Goal: Information Seeking & Learning: Check status

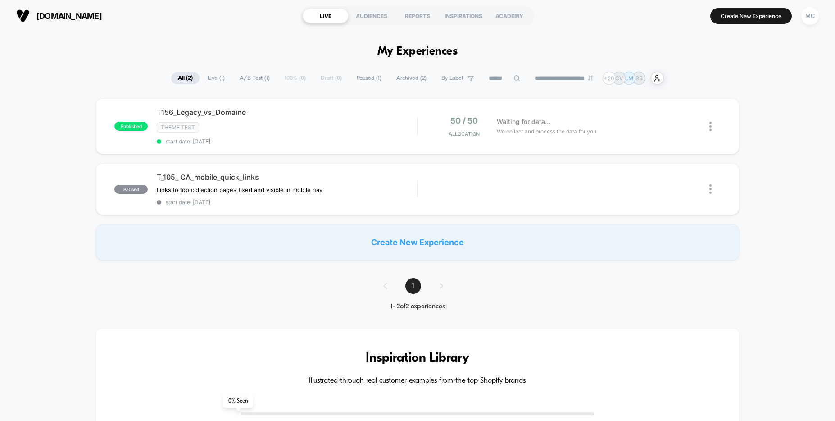
click at [51, 109] on div "published T156_Legacy_vs_Domaine Theme Test start date: 10/1/2025 50 / 50 Alloc…" at bounding box center [417, 179] width 835 height 162
click at [348, 130] on div "Theme Test" at bounding box center [287, 127] width 260 height 10
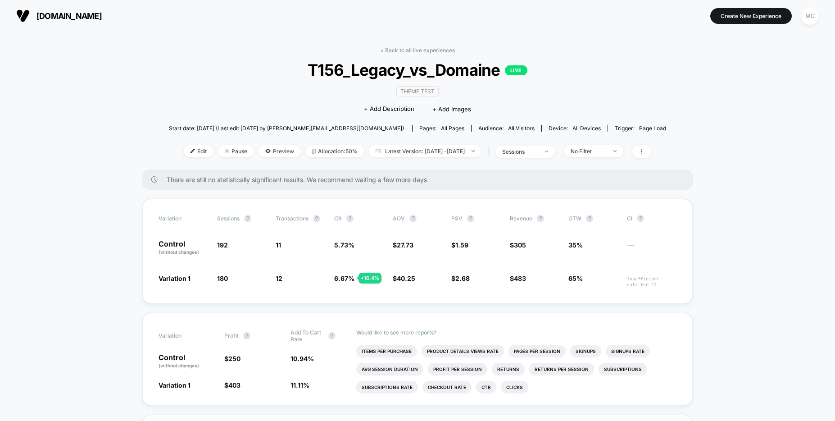
click at [261, 155] on span "Preview" at bounding box center [280, 151] width 42 height 12
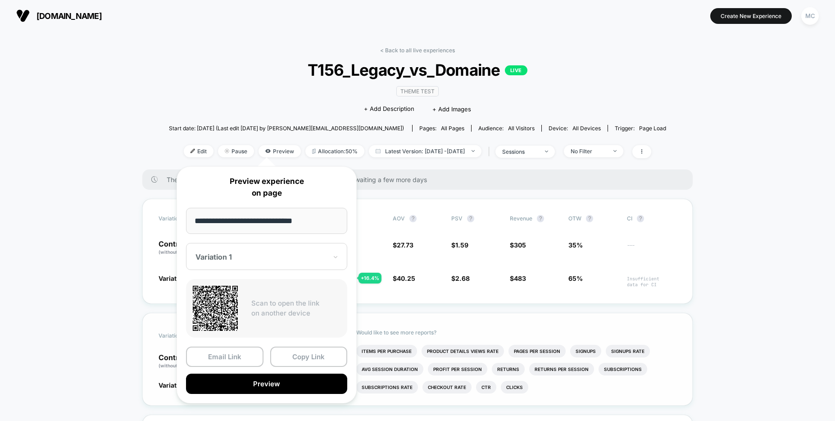
click at [252, 383] on button "Preview" at bounding box center [266, 383] width 161 height 20
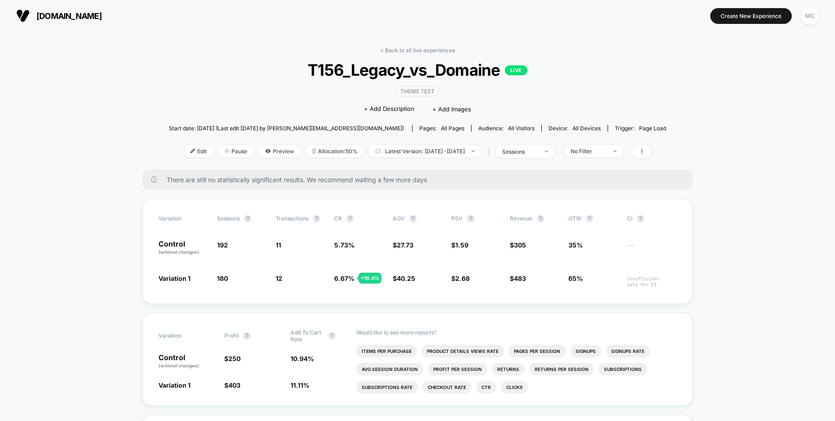
click at [310, 112] on div "Theme Test Click to edit experience details + Add Description + Add Images" at bounding box center [417, 99] width 298 height 41
click at [555, 154] on span "sessions" at bounding box center [524, 151] width 59 height 12
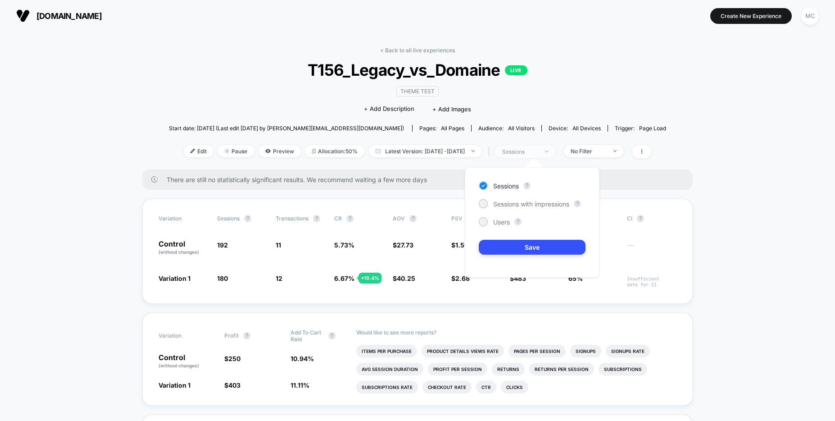
click at [555, 154] on span "sessions" at bounding box center [524, 151] width 59 height 12
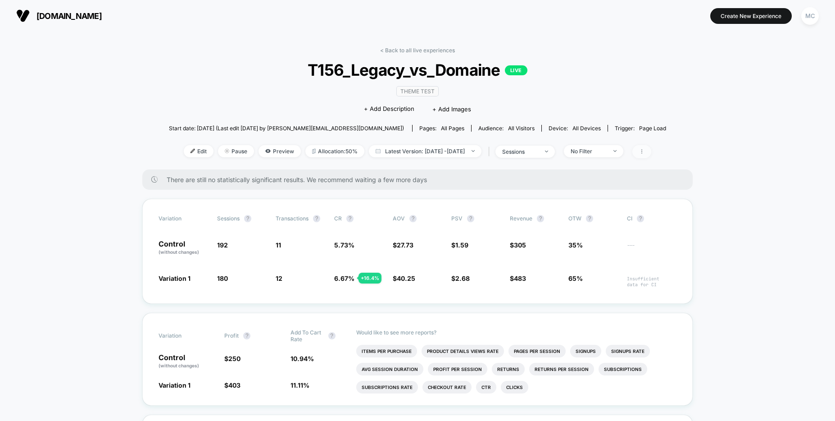
click at [651, 150] on span at bounding box center [641, 151] width 19 height 13
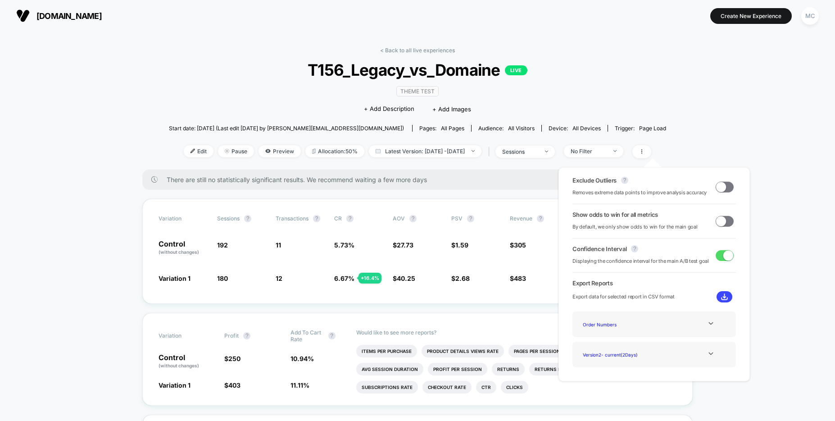
click at [696, 357] on div "Version 2 - current ( 2 Days)" at bounding box center [654, 354] width 150 height 12
click at [708, 353] on icon at bounding box center [711, 353] width 7 height 7
click at [593, 354] on div "Version 1 - ( 3 Days)" at bounding box center [615, 354] width 72 height 12
click at [592, 355] on div "Version 1 - ( 3 Days)" at bounding box center [615, 354] width 72 height 12
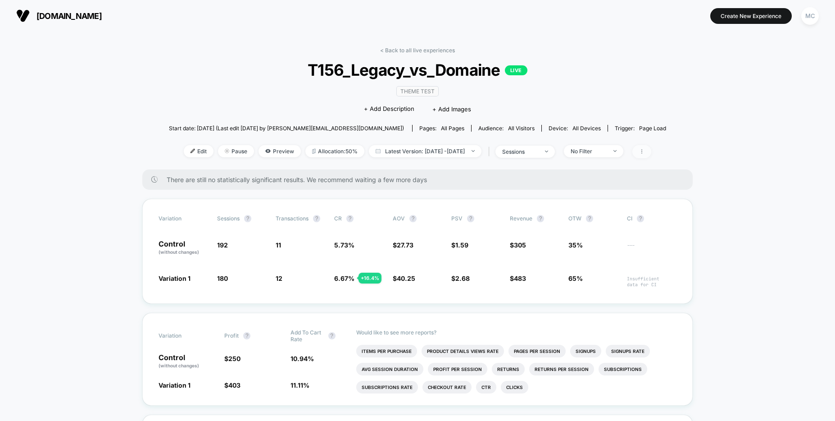
click at [651, 154] on span at bounding box center [641, 151] width 19 height 13
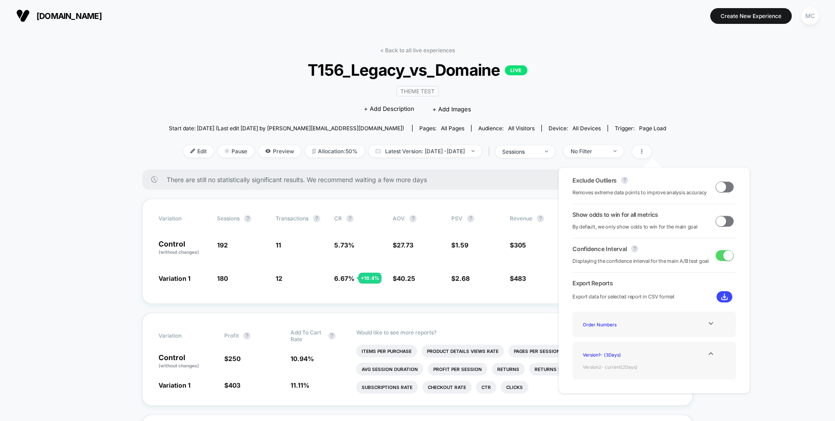
click at [627, 369] on div "Version 2 - current ( 2 Days)" at bounding box center [615, 366] width 72 height 12
click at [595, 365] on div "Version 2 - current ( 2 Days)" at bounding box center [615, 366] width 72 height 12
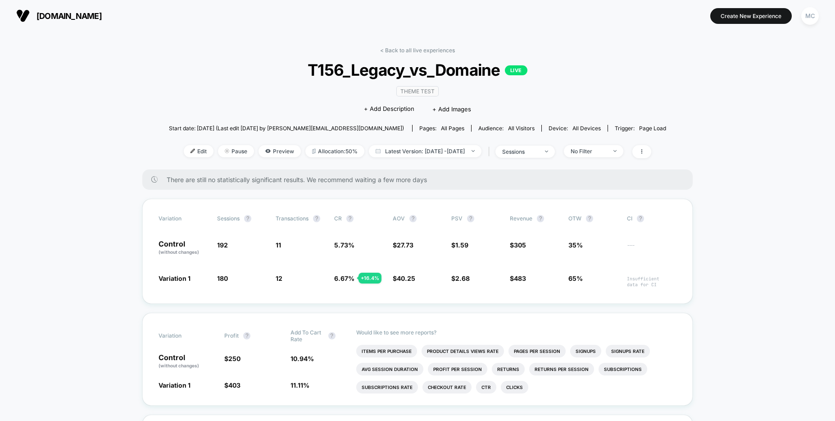
drag, startPoint x: 332, startPoint y: 277, endPoint x: 352, endPoint y: 278, distance: 20.7
click at [352, 278] on div "Variation 1 180 - 6.3 % 12 + 16.4 % 6.67 % + 16.4 % $ 40.25 + 45.2 % $ 2.68 + 6…" at bounding box center [418, 280] width 518 height 14
click at [352, 279] on span "6.67 %" at bounding box center [344, 278] width 20 height 8
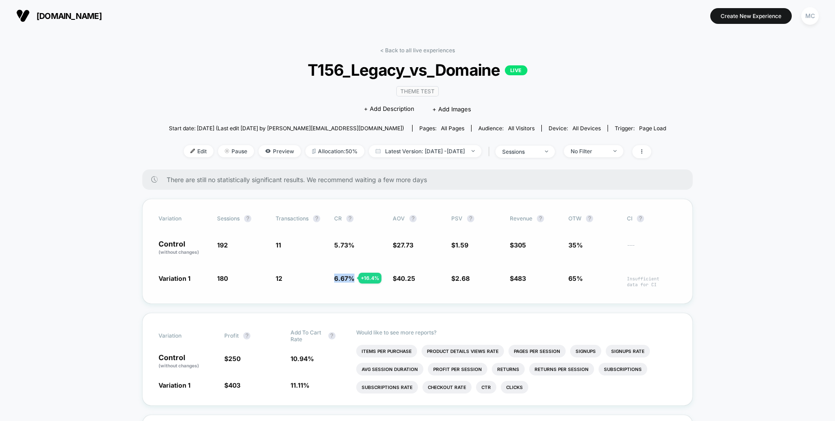
drag, startPoint x: 353, startPoint y: 279, endPoint x: 334, endPoint y: 278, distance: 18.9
click at [334, 278] on span "6.67 %" at bounding box center [344, 278] width 20 height 8
click at [149, 278] on div "Variation Sessions ? Transactions ? CR ? AOV ? PSV ? Revenue ? OTW ? CI ? Contr…" at bounding box center [417, 251] width 550 height 105
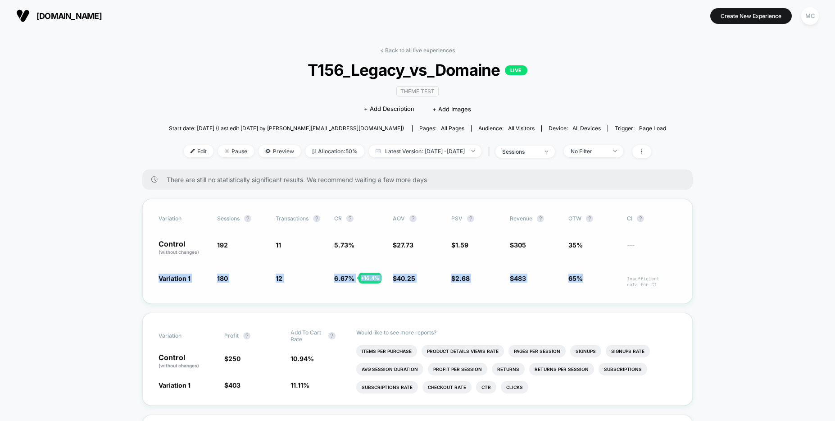
drag, startPoint x: 156, startPoint y: 278, endPoint x: 589, endPoint y: 280, distance: 432.9
click at [590, 280] on div "Variation Sessions ? Transactions ? CR ? AOV ? PSV ? Revenue ? OTW ? CI ? Contr…" at bounding box center [417, 251] width 550 height 105
click at [589, 280] on span "65%" at bounding box center [593, 280] width 50 height 14
click at [226, 76] on span "T156_Legacy_vs_Domaine LIVE" at bounding box center [417, 69] width 447 height 19
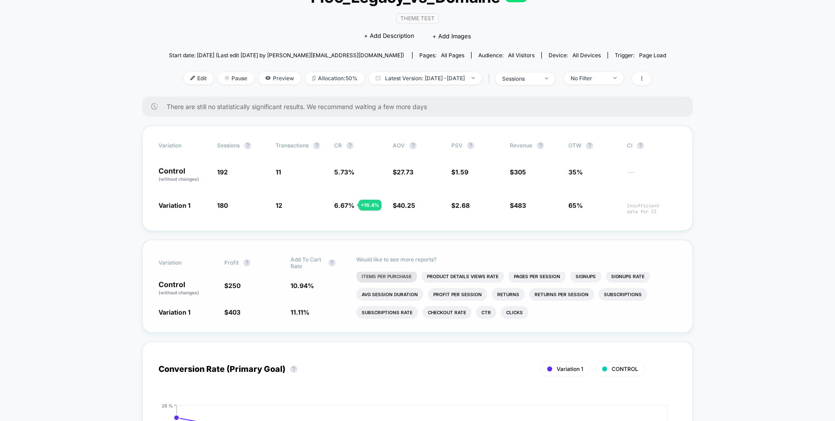
scroll to position [4, 0]
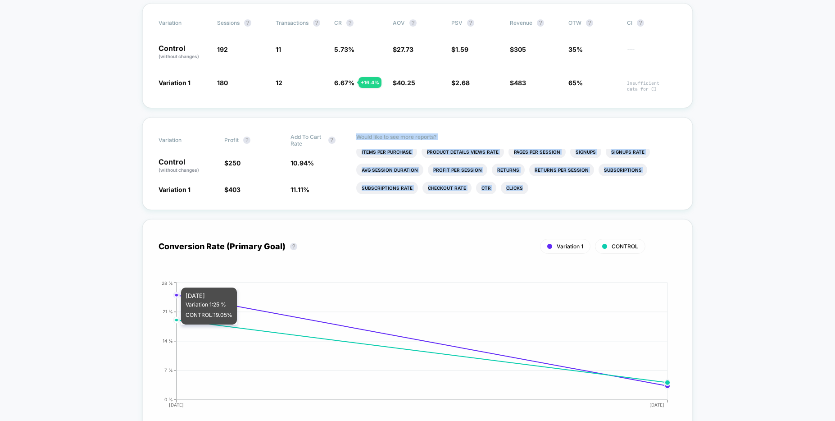
scroll to position [240, 0]
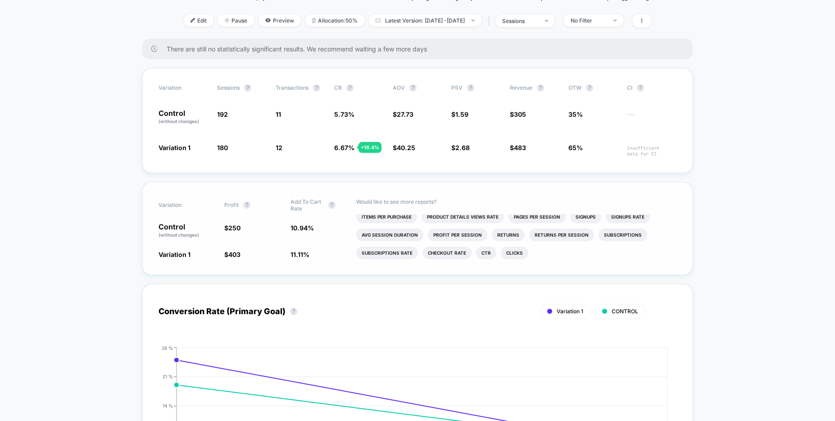
scroll to position [0, 0]
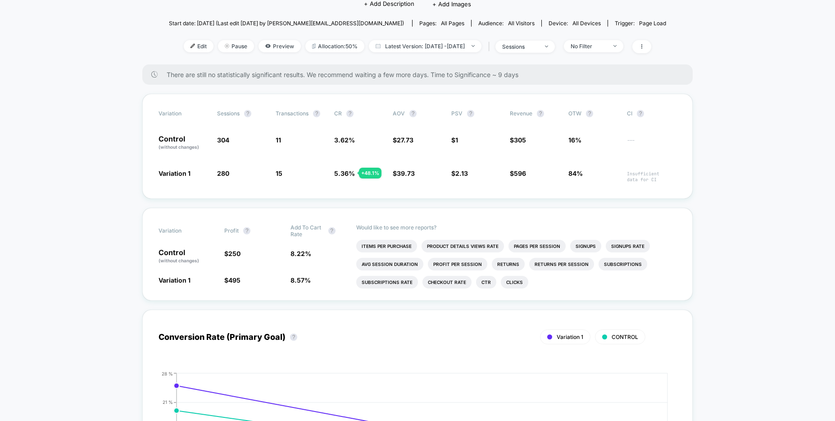
scroll to position [106, 0]
drag, startPoint x: 746, startPoint y: 263, endPoint x: 763, endPoint y: 268, distance: 17.4
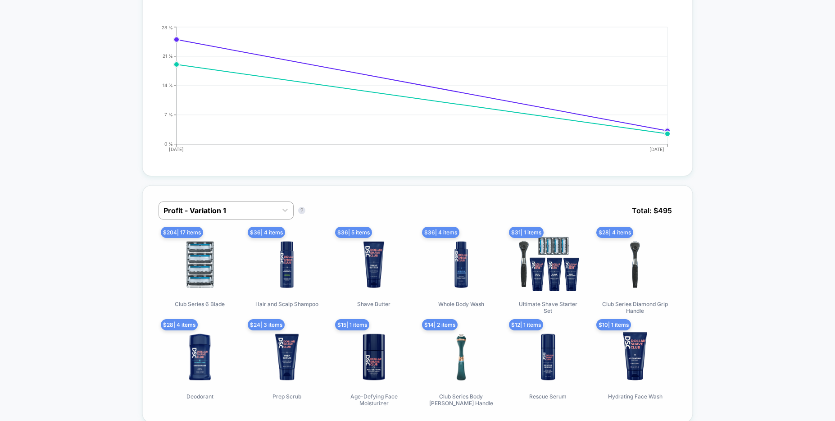
scroll to position [550, 0]
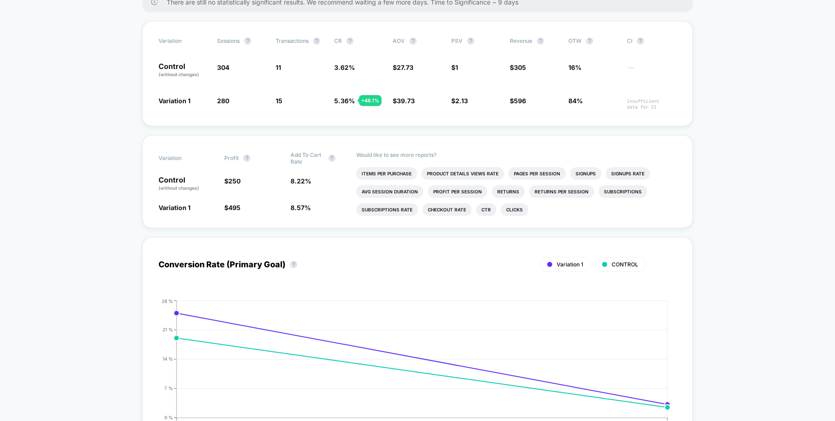
scroll to position [126, 0]
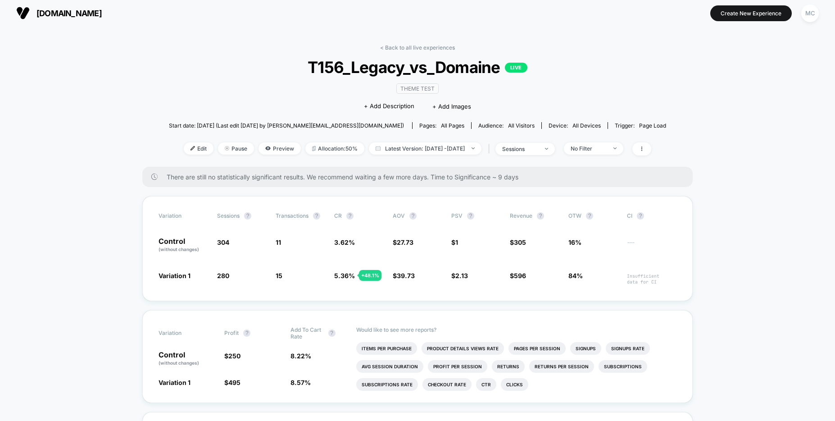
scroll to position [0, 0]
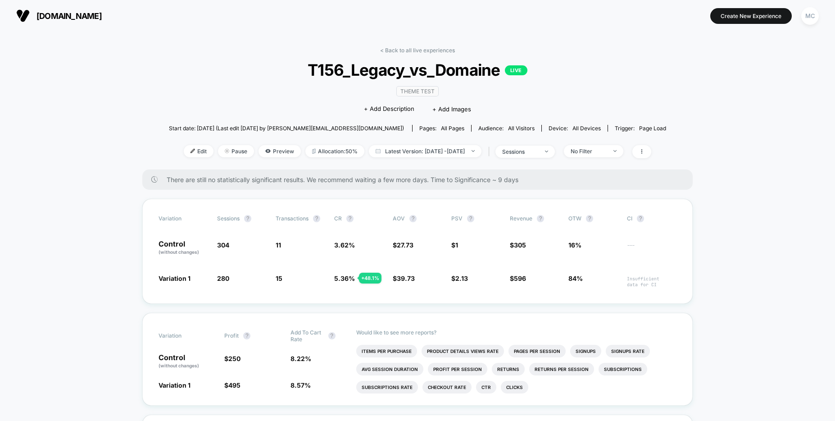
click at [634, 120] on div "Start date: [DATE] (Last edit [DATE] by [PERSON_NAME][EMAIL_ADDRESS][DOMAIN_NAM…" at bounding box center [417, 128] width 497 height 16
click at [201, 84] on div "< Back to all live experiences T156_Legacy_vs_Domaine LIVE Theme Test Click to …" at bounding box center [417, 108] width 497 height 123
click at [196, 78] on span "T156_Legacy_vs_Domaine LIVE" at bounding box center [417, 69] width 447 height 19
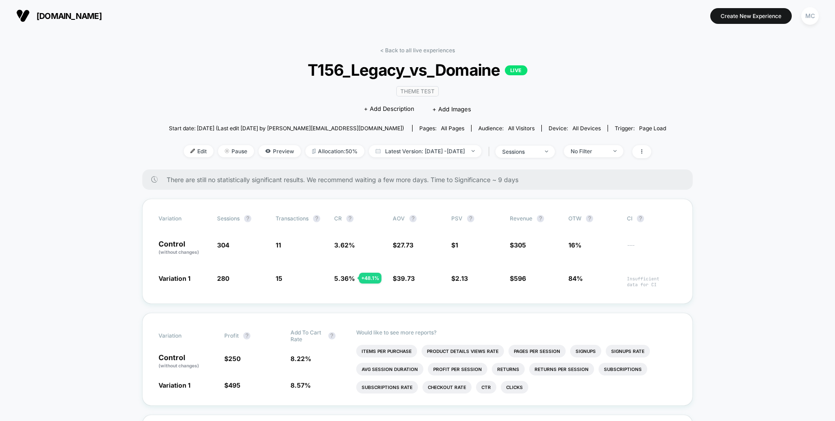
drag, startPoint x: 99, startPoint y: 106, endPoint x: 135, endPoint y: 101, distance: 36.8
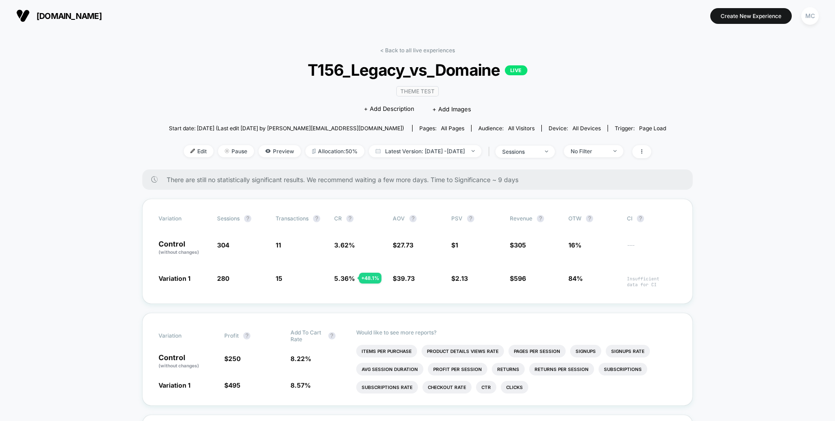
click at [211, 91] on div "< Back to all live experiences T156_Legacy_vs_Domaine LIVE Theme Test Click to …" at bounding box center [417, 108] width 497 height 123
click at [228, 94] on div "< Back to all live experiences T156_Legacy_vs_Domaine LIVE Theme Test Click to …" at bounding box center [417, 108] width 497 height 123
drag, startPoint x: 791, startPoint y: 234, endPoint x: 773, endPoint y: 230, distance: 18.0
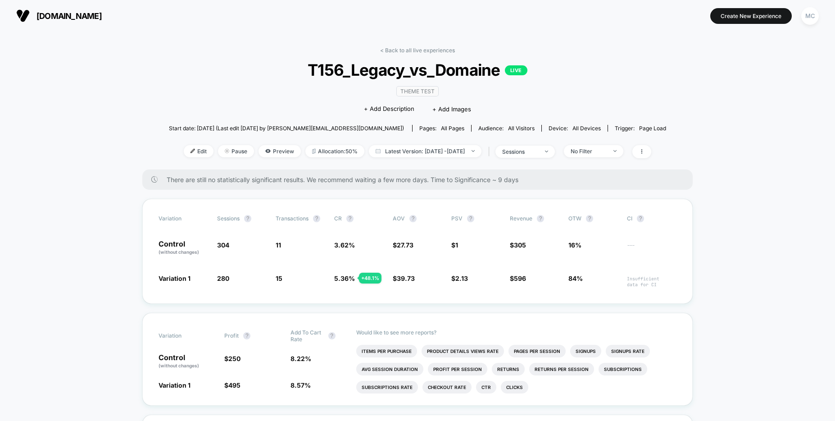
click at [192, 21] on section "[DOMAIN_NAME] [URL][DOMAIN_NAME]" at bounding box center [146, 16] width 265 height 23
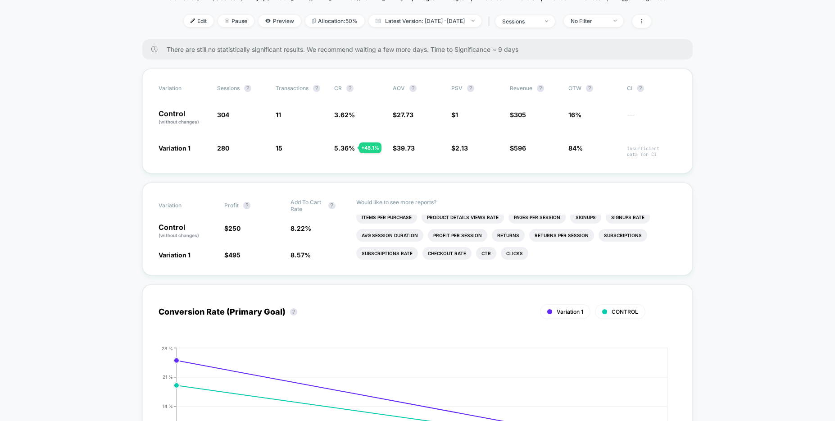
scroll to position [268, 0]
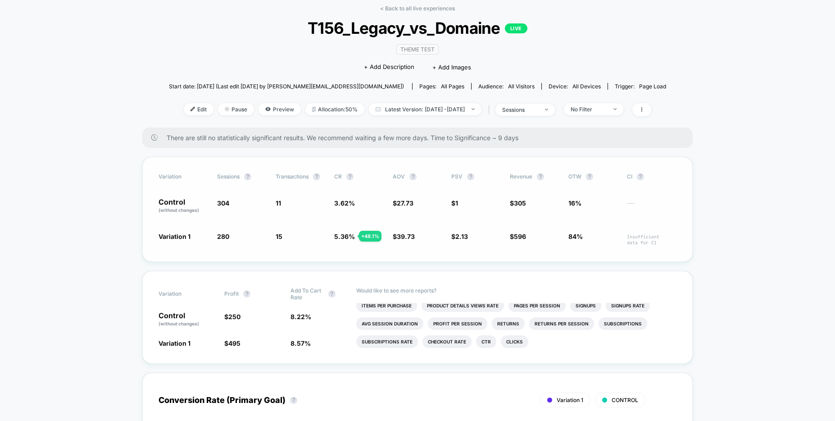
scroll to position [84, 0]
